Goal: Task Accomplishment & Management: Use online tool/utility

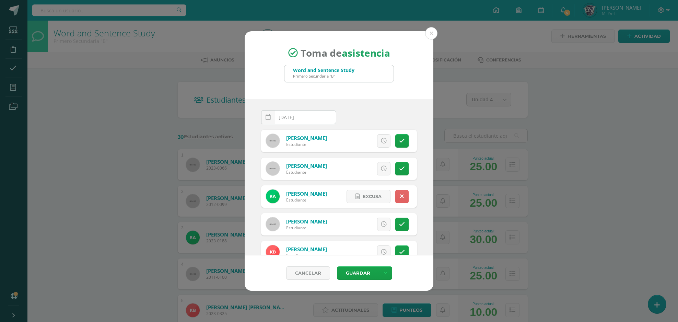
click at [432, 34] on button at bounding box center [431, 33] width 12 height 12
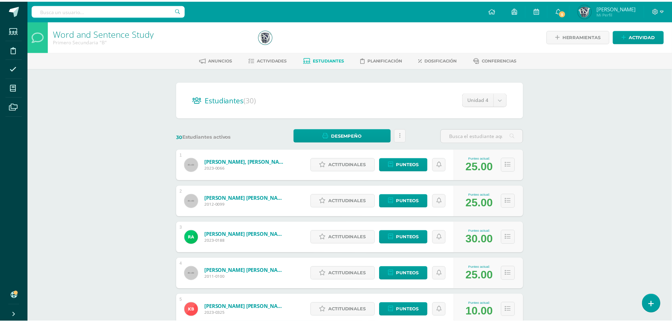
scroll to position [618, 0]
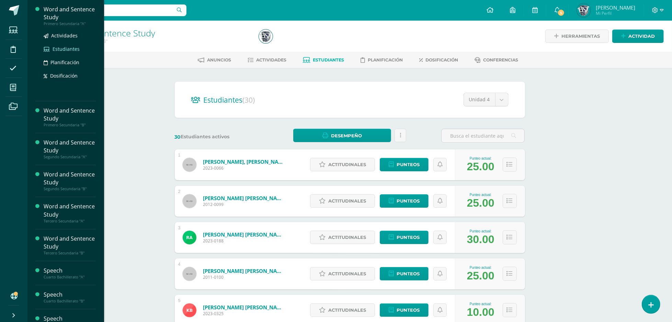
click at [69, 48] on span "Estudiantes" at bounding box center [66, 49] width 27 height 7
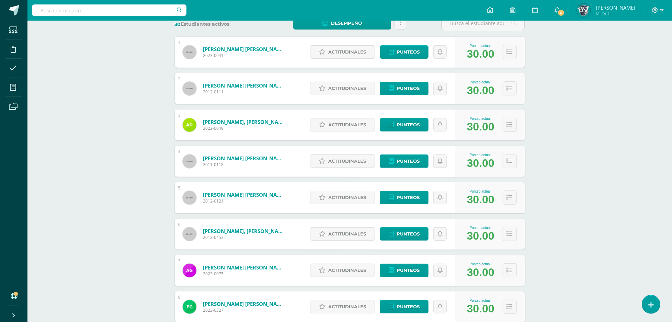
scroll to position [77, 0]
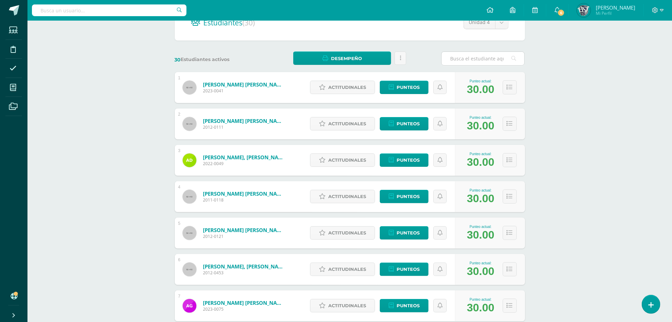
click at [470, 58] on input "text" at bounding box center [482, 58] width 83 height 13
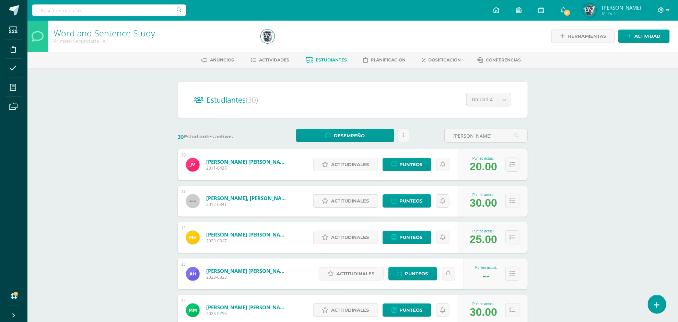
type input "julian"
click at [392, 162] on icon at bounding box center [394, 165] width 5 height 6
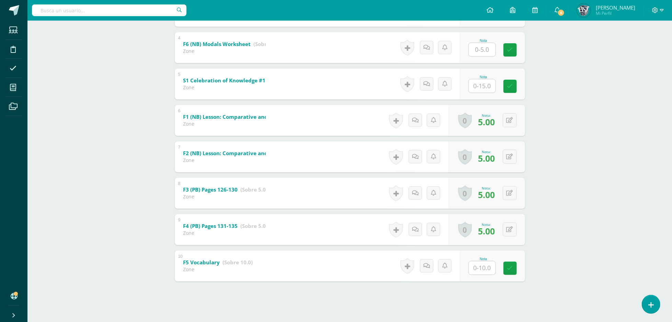
scroll to position [250, 0]
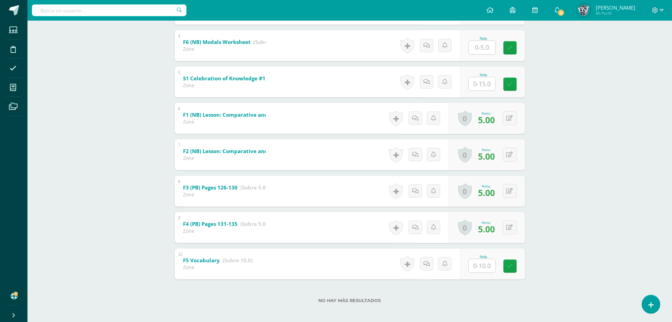
click at [477, 266] on input "text" at bounding box center [482, 265] width 27 height 13
type input "10"
